Goal: Complete application form

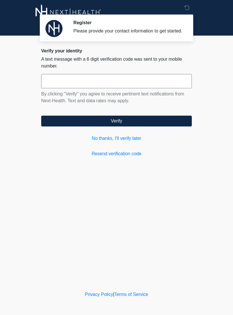
click at [116, 126] on button "Verify" at bounding box center [116, 121] width 151 height 11
click at [103, 126] on button "Verify" at bounding box center [116, 121] width 151 height 11
click at [116, 157] on link "Resend verification code" at bounding box center [116, 153] width 151 height 7
click at [119, 156] on link "Resend verification code" at bounding box center [116, 153] width 151 height 7
click at [170, 88] on input "text" at bounding box center [116, 81] width 151 height 14
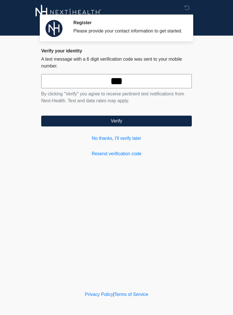
type input "***"
click at [130, 157] on link "Resend verification code" at bounding box center [116, 153] width 151 height 7
click at [129, 142] on link "No thanks, I'll verify later" at bounding box center [116, 138] width 151 height 7
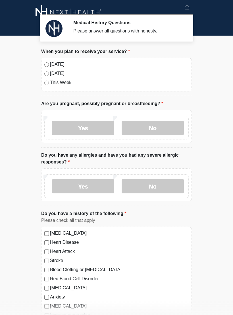
click at [153, 130] on label "No" at bounding box center [153, 128] width 62 height 14
click at [157, 187] on label "No" at bounding box center [153, 186] width 62 height 14
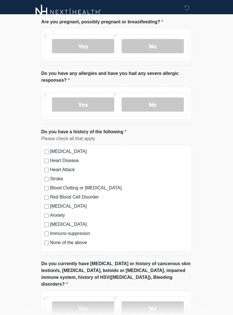
scroll to position [82, 0]
click at [44, 247] on div "High Blood Pressure Heart Disease Heart Attack Stroke Blood Clotting or Bleedin…" at bounding box center [116, 198] width 151 height 106
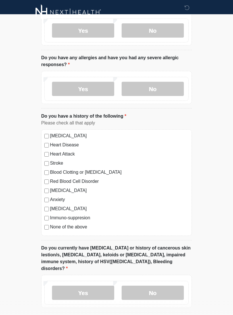
scroll to position [105, 0]
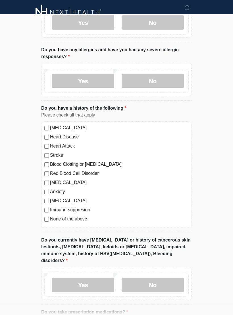
click at [167, 278] on label "No" at bounding box center [153, 285] width 62 height 14
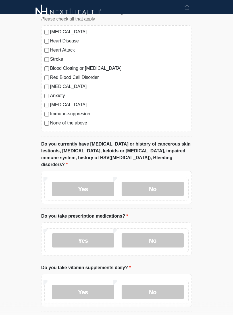
scroll to position [201, 0]
click at [155, 236] on label "No" at bounding box center [153, 240] width 62 height 14
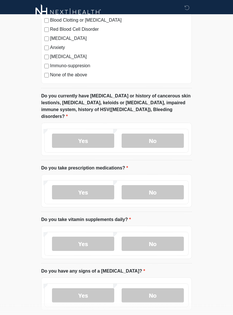
scroll to position [249, 0]
click at [98, 237] on label "Yes" at bounding box center [83, 244] width 62 height 14
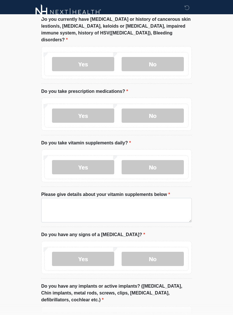
scroll to position [326, 0]
click at [157, 160] on label "No" at bounding box center [153, 167] width 62 height 14
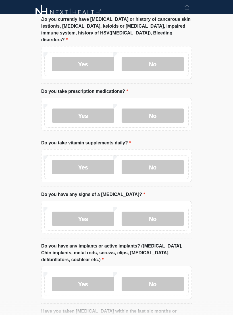
click at [154, 212] on label "No" at bounding box center [153, 219] width 62 height 14
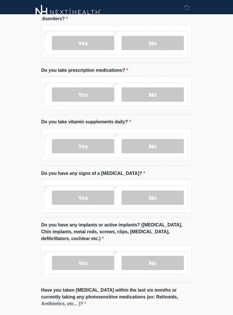
click at [168, 257] on label "No" at bounding box center [153, 263] width 62 height 14
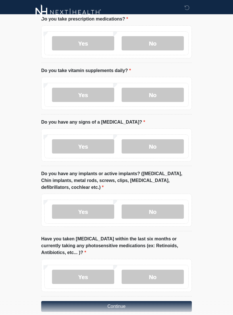
scroll to position [409, 0]
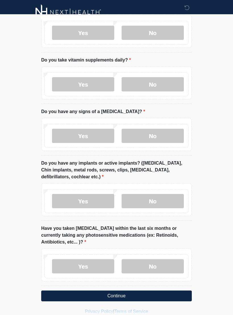
click at [161, 259] on label "No" at bounding box center [153, 266] width 62 height 14
click at [126, 290] on button "Continue" at bounding box center [116, 295] width 151 height 11
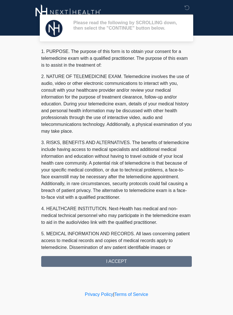
scroll to position [0, 0]
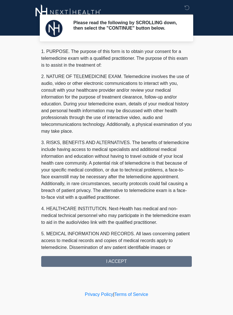
click at [119, 262] on div "1. PURPOSE. The purpose of this form is to obtain your consent for a telemedici…" at bounding box center [116, 157] width 151 height 219
click at [118, 264] on div "1. PURPOSE. The purpose of this form is to obtain your consent for a telemedici…" at bounding box center [116, 157] width 151 height 219
click at [117, 265] on div "1. PURPOSE. The purpose of this form is to obtain your consent for a telemedici…" at bounding box center [116, 157] width 151 height 219
click at [116, 267] on div "1. PURPOSE. The purpose of this form is to obtain your consent for a telemedici…" at bounding box center [116, 157] width 151 height 219
click at [124, 259] on div "1. PURPOSE. The purpose of this form is to obtain your consent for a telemedici…" at bounding box center [116, 157] width 151 height 219
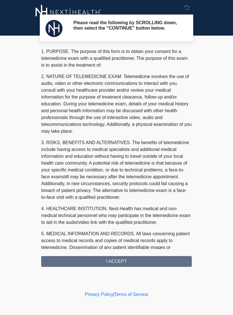
click at [124, 259] on div "1. PURPOSE. The purpose of this form is to obtain your consent for a telemedici…" at bounding box center [116, 157] width 151 height 219
click at [115, 266] on div "1. PURPOSE. The purpose of this form is to obtain your consent for a telemedici…" at bounding box center [116, 157] width 151 height 219
click at [114, 266] on div "1. PURPOSE. The purpose of this form is to obtain your consent for a telemedici…" at bounding box center [116, 157] width 151 height 219
click at [122, 260] on div "1. PURPOSE. The purpose of this form is to obtain your consent for a telemedici…" at bounding box center [116, 157] width 151 height 219
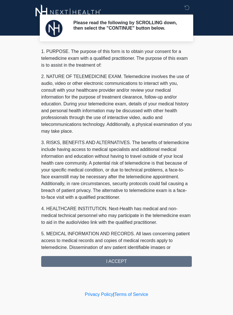
click at [116, 267] on div "1. PURPOSE. The purpose of this form is to obtain your consent for a telemedici…" at bounding box center [116, 157] width 151 height 219
click at [116, 260] on div "1. PURPOSE. The purpose of this form is to obtain your consent for a telemedici…" at bounding box center [116, 157] width 151 height 219
click at [138, 262] on div "1. PURPOSE. The purpose of this form is to obtain your consent for a telemedici…" at bounding box center [116, 157] width 151 height 219
click at [138, 267] on div "1. PURPOSE. The purpose of this form is to obtain your consent for a telemedici…" at bounding box center [116, 157] width 151 height 219
click at [119, 267] on div "1. PURPOSE. The purpose of this form is to obtain your consent for a telemedici…" at bounding box center [116, 157] width 151 height 219
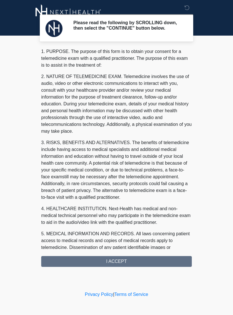
click at [120, 267] on div "1. PURPOSE. The purpose of this form is to obtain your consent for a telemedici…" at bounding box center [116, 157] width 151 height 219
click at [123, 264] on div "1. PURPOSE. The purpose of this form is to obtain your consent for a telemedici…" at bounding box center [116, 157] width 151 height 219
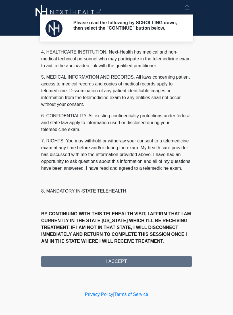
scroll to position [163, 0]
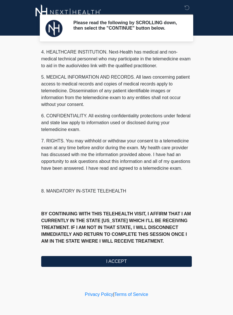
click at [162, 263] on button "I ACCEPT" at bounding box center [116, 261] width 151 height 11
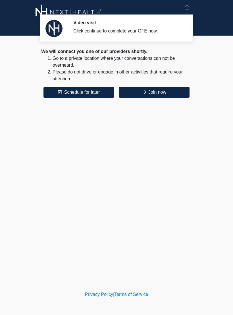
click at [161, 91] on button "Join now" at bounding box center [154, 92] width 71 height 11
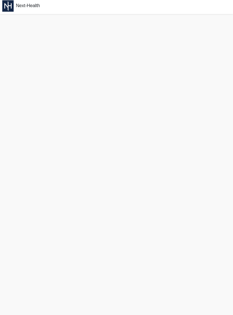
scroll to position [2, 0]
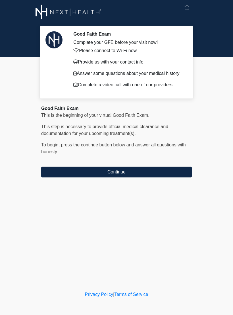
click at [119, 170] on button "Continue" at bounding box center [116, 172] width 151 height 11
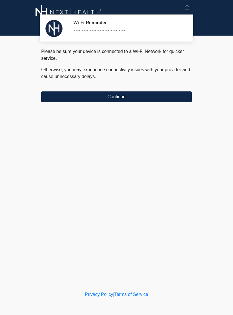
click at [136, 98] on button "Continue" at bounding box center [116, 96] width 151 height 11
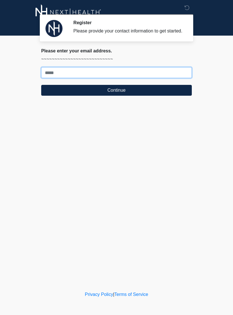
click at [118, 78] on input "Where should we email your treatment plan?" at bounding box center [116, 72] width 151 height 11
type input "**********"
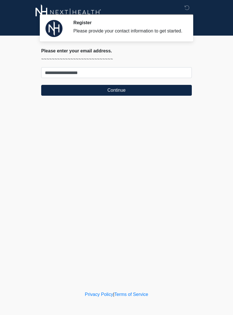
click at [120, 95] on button "Continue" at bounding box center [116, 90] width 151 height 11
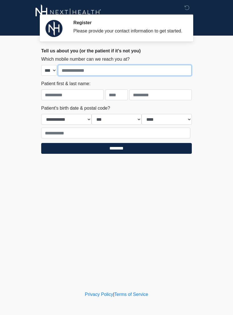
click at [117, 72] on input "tel" at bounding box center [125, 70] width 134 height 11
type input "**********"
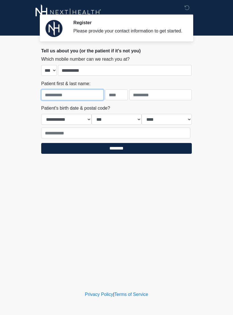
click at [77, 99] on input "text" at bounding box center [72, 94] width 63 height 11
type input "***"
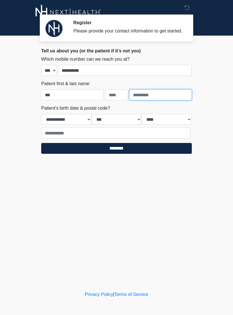
click at [155, 100] on input "text" at bounding box center [161, 94] width 63 height 11
type input "**********"
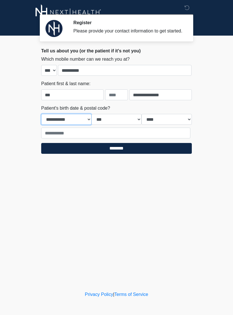
click at [76, 125] on select "**********" at bounding box center [66, 119] width 50 height 11
select select "*"
click at [120, 125] on select "*** * * * * * * * * * ** ** ** ** ** ** ** ** ** ** ** ** ** ** ** ** ** ** ** …" at bounding box center [117, 119] width 50 height 11
select select "**"
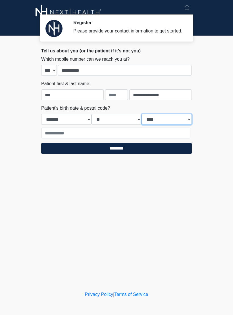
click at [169, 122] on select "**** **** **** **** **** **** **** **** **** **** **** **** **** **** **** ****…" at bounding box center [167, 119] width 50 height 11
select select "****"
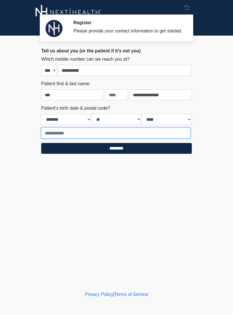
click at [82, 138] on input "text" at bounding box center [115, 133] width 149 height 11
type input "*****"
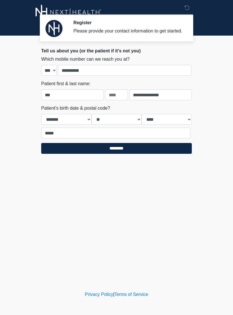
click at [110, 154] on input "********" at bounding box center [116, 148] width 151 height 11
